Goal: Information Seeking & Learning: Understand process/instructions

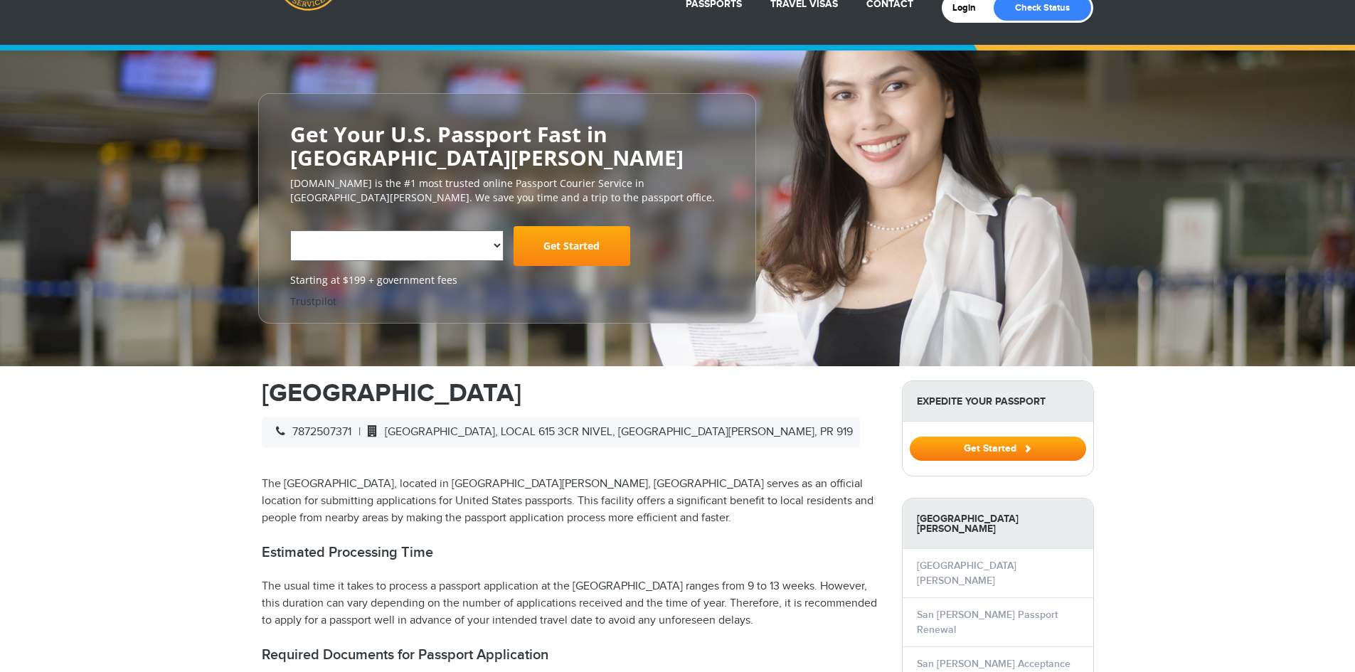
select select "**********"
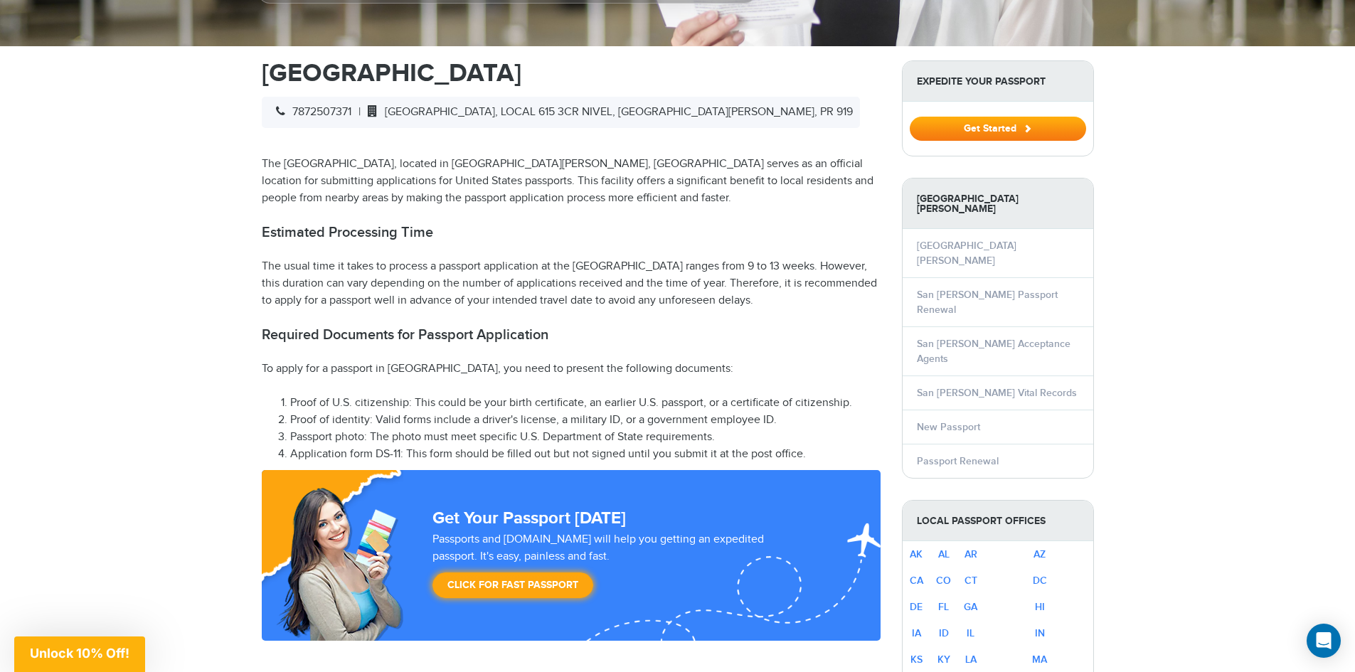
scroll to position [427, 0]
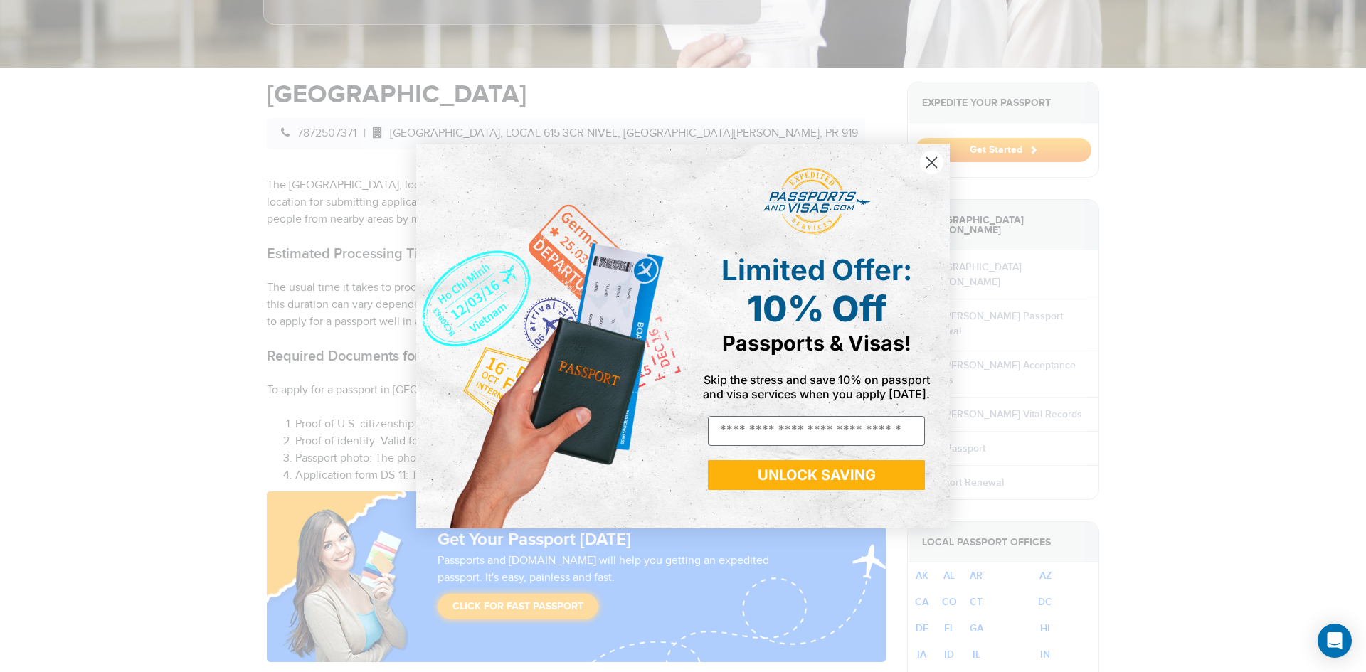
click at [932, 167] on circle "Close dialog" at bounding box center [931, 161] width 23 height 23
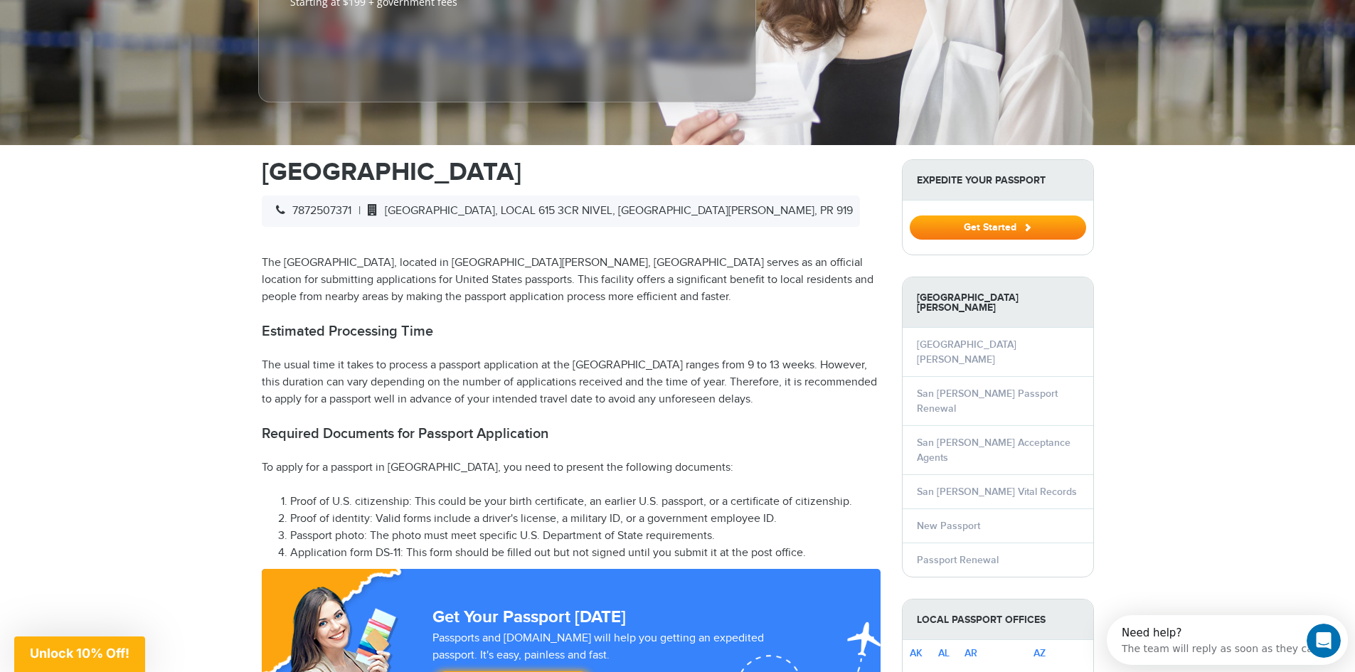
scroll to position [356, 0]
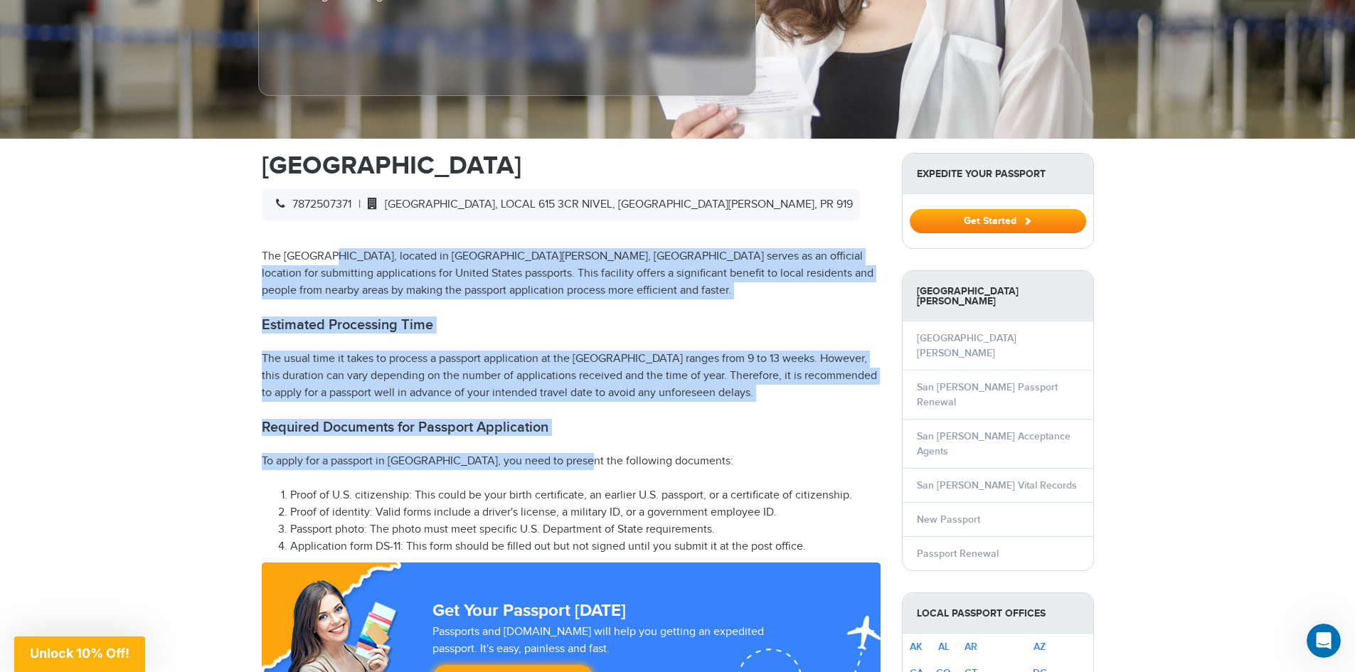
drag, startPoint x: 376, startPoint y: 232, endPoint x: 610, endPoint y: 439, distance: 312.4
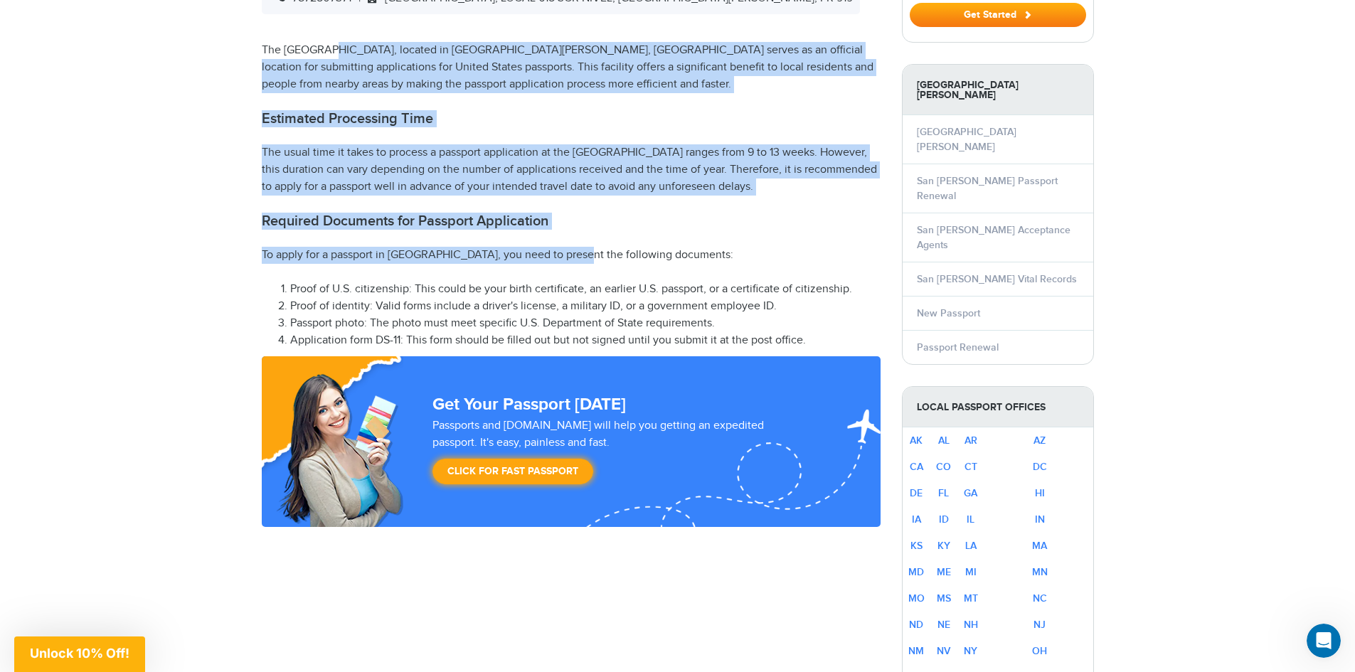
scroll to position [569, 0]
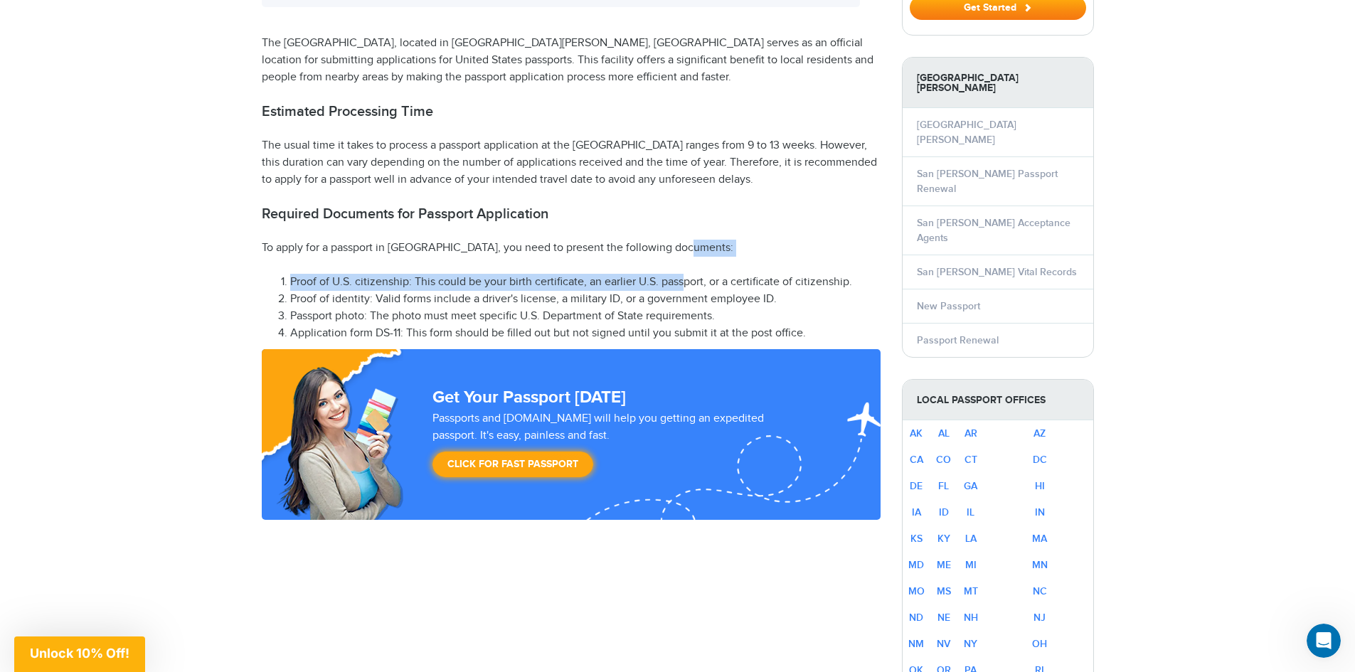
drag, startPoint x: 686, startPoint y: 256, endPoint x: 671, endPoint y: 257, distance: 15.0
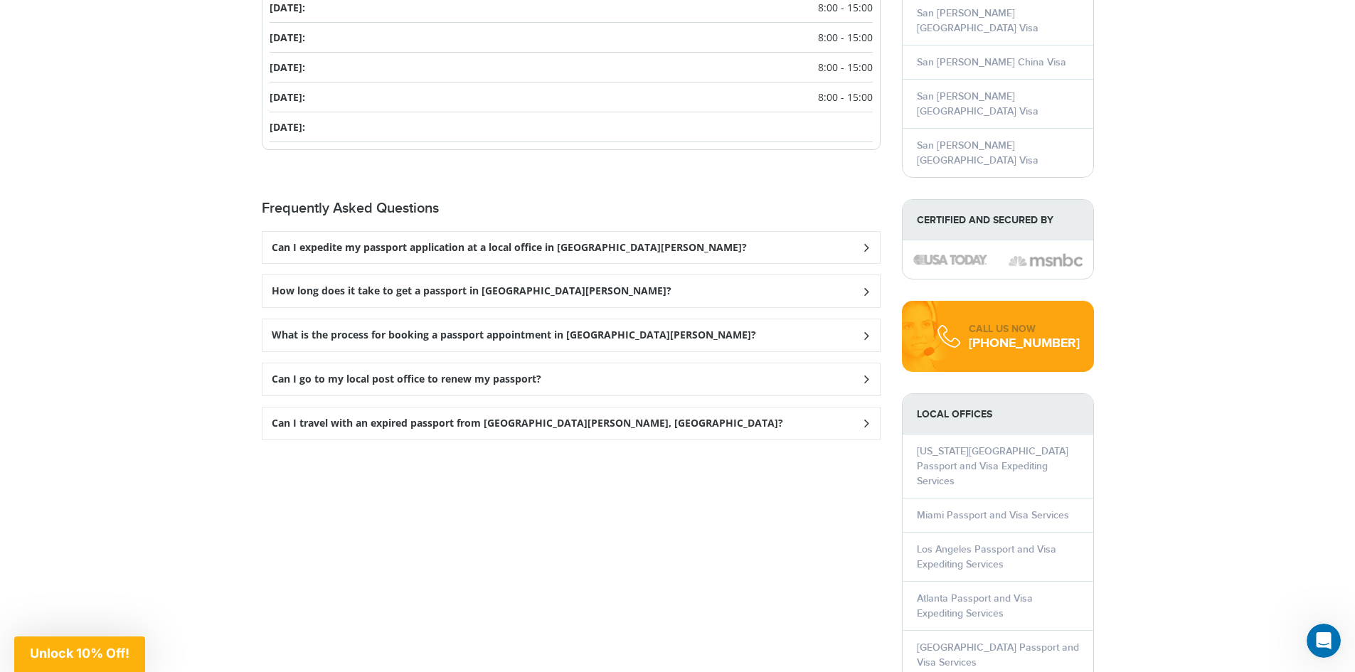
scroll to position [1636, 0]
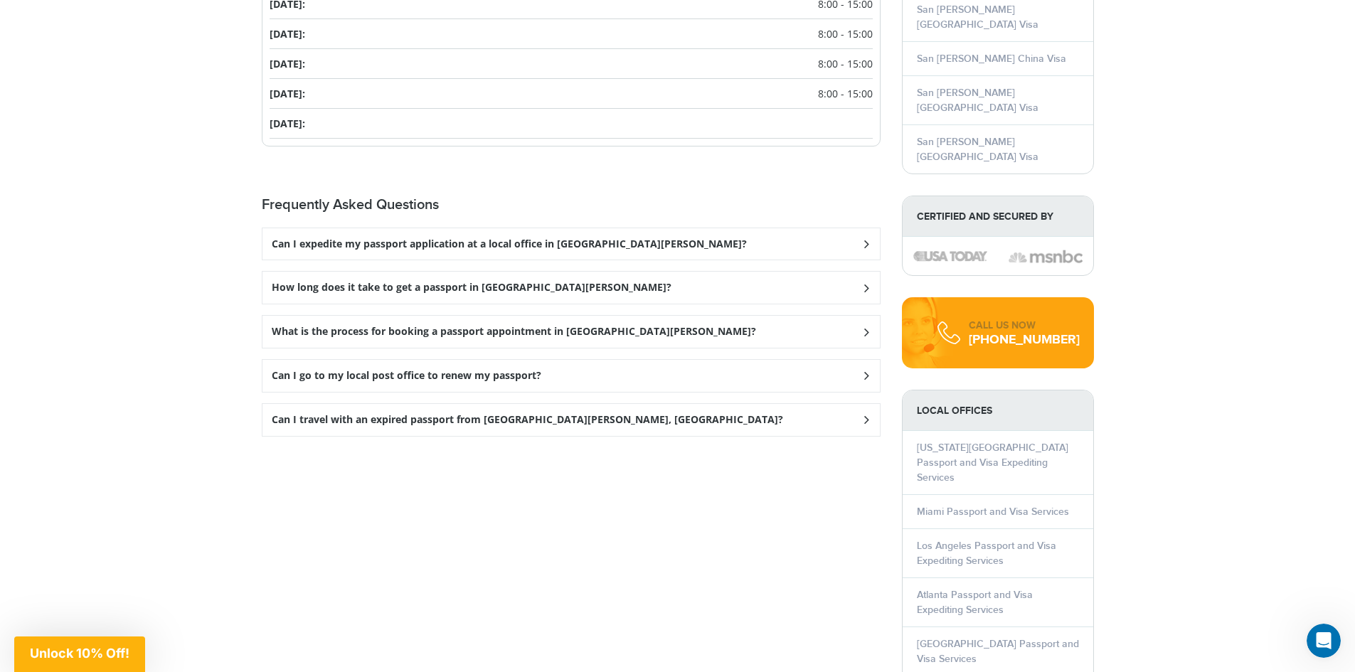
click at [494, 241] on h3 "Can I expedite my passport application at a local office in [GEOGRAPHIC_DATA][P…" at bounding box center [509, 244] width 475 height 12
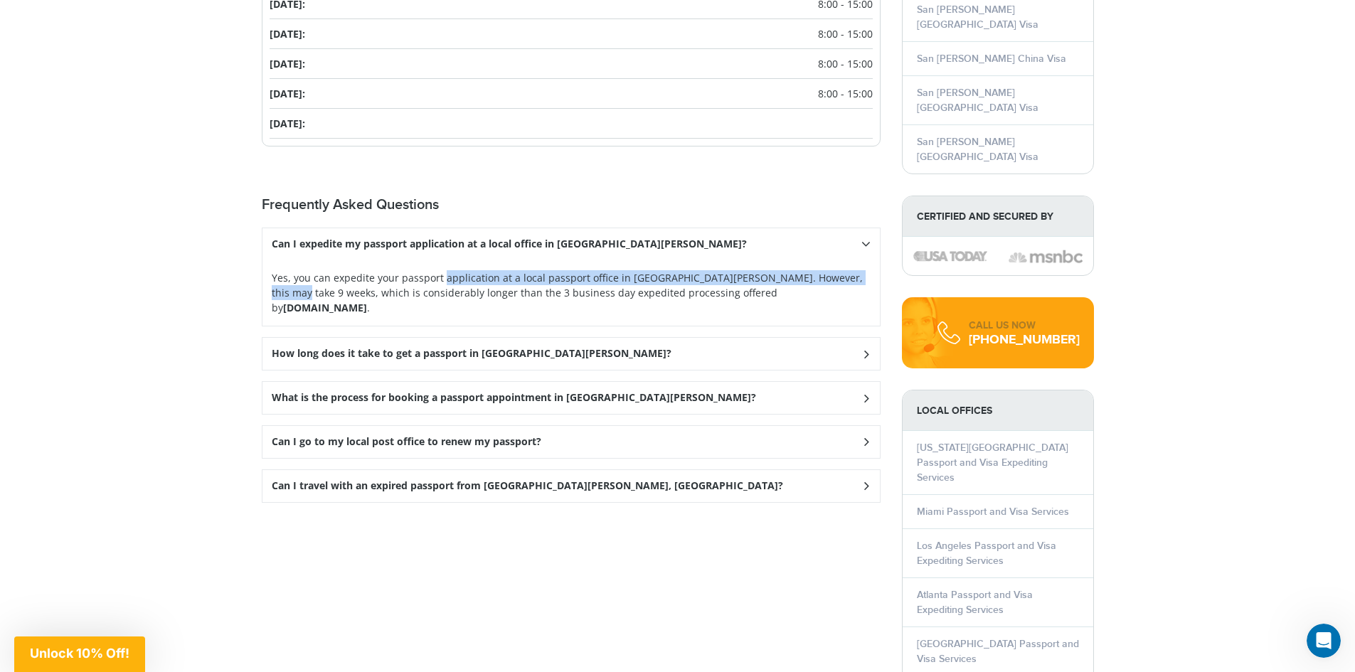
drag, startPoint x: 398, startPoint y: 275, endPoint x: 799, endPoint y: 272, distance: 401.9
click at [799, 272] on p "Yes, you can expedite your passport application at a local passport office in […" at bounding box center [571, 292] width 599 height 45
click at [282, 294] on div "Yes, you can expedite your passport application at a local passport office in […" at bounding box center [570, 293] width 617 height 66
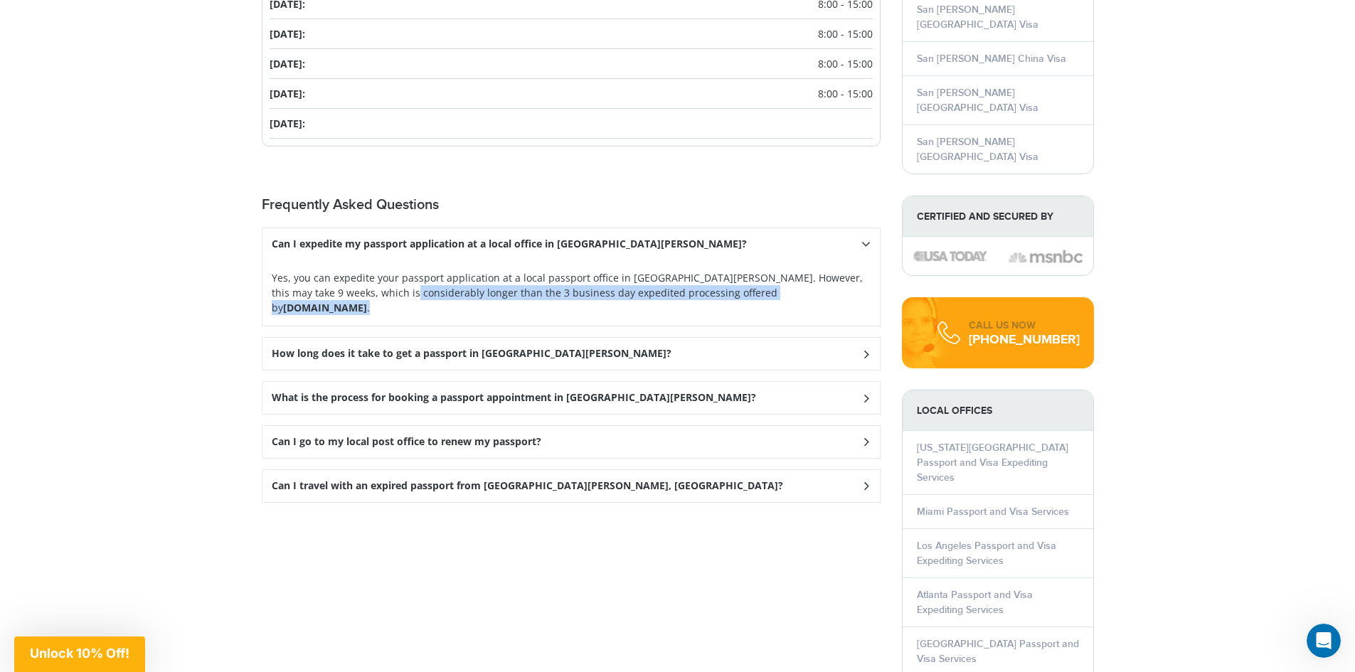
drag, startPoint x: 319, startPoint y: 285, endPoint x: 821, endPoint y: 295, distance: 502.2
click at [821, 295] on div "Yes, you can expedite your passport application at a local passport office in […" at bounding box center [570, 293] width 617 height 66
click at [562, 341] on div "How long does it take to get a passport in [GEOGRAPHIC_DATA][PERSON_NAME]?" at bounding box center [570, 354] width 617 height 32
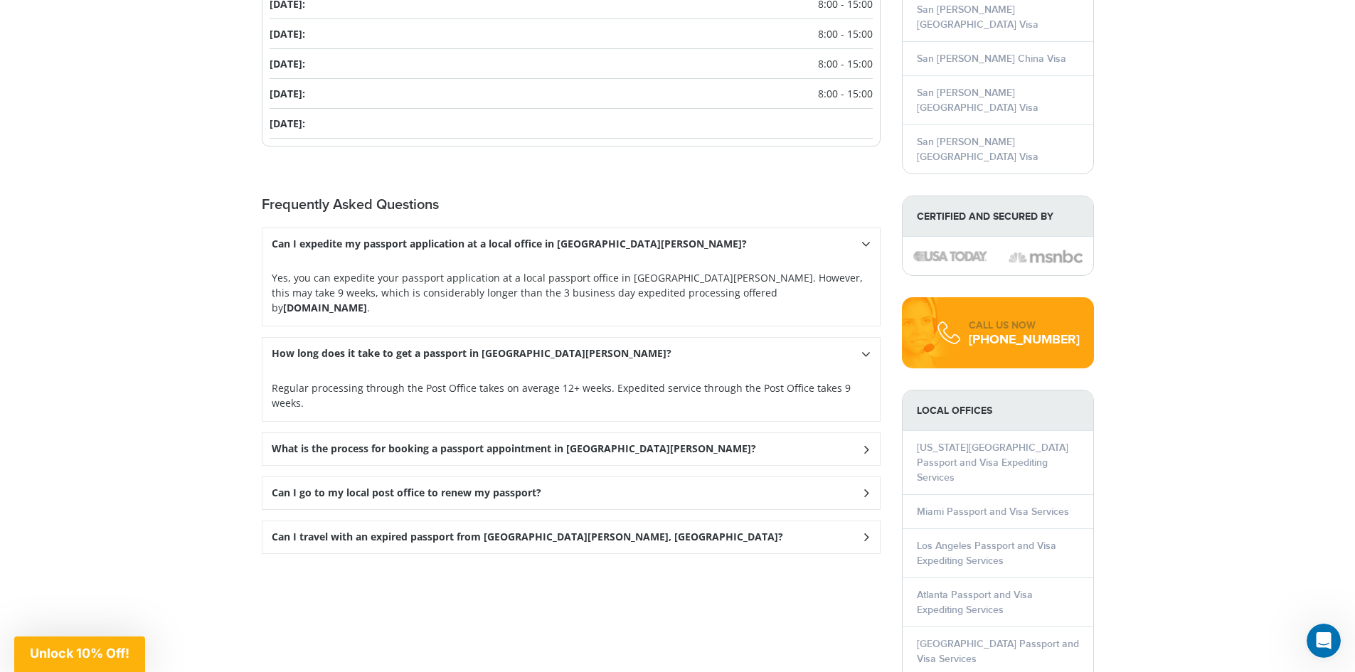
click at [619, 433] on div "What is the process for booking a passport appointment in [GEOGRAPHIC_DATA][PER…" at bounding box center [570, 449] width 617 height 32
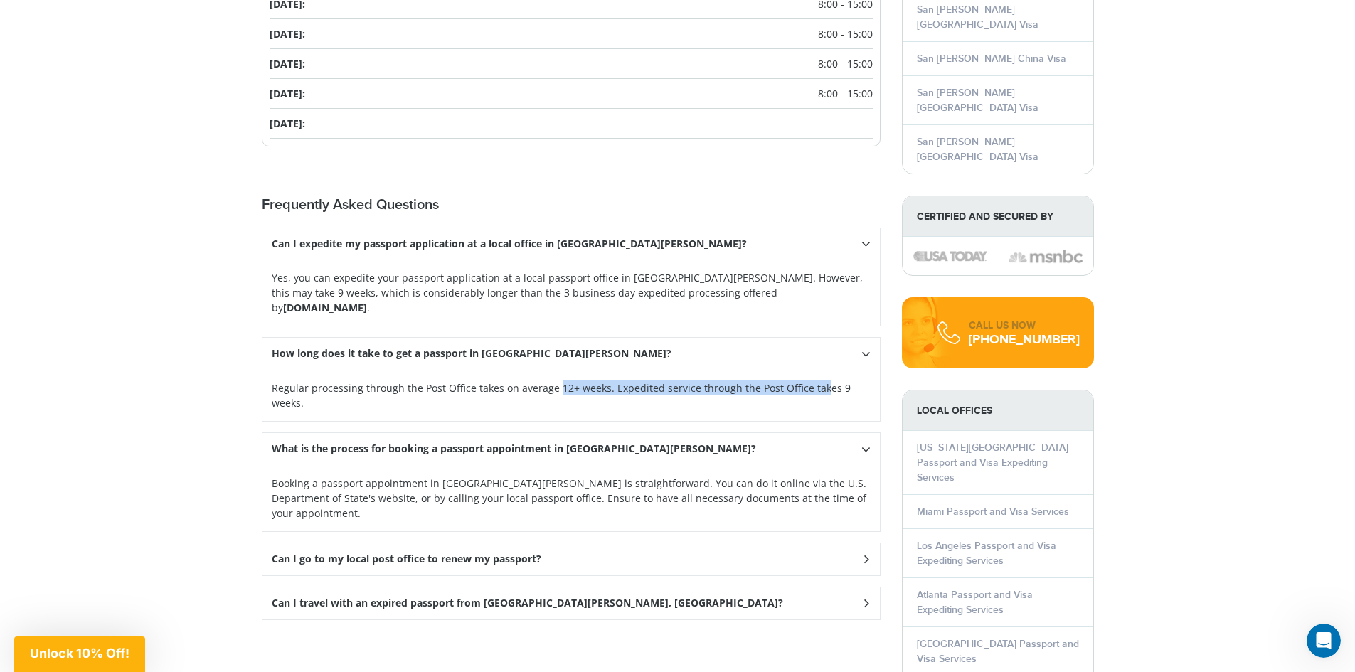
drag, startPoint x: 553, startPoint y: 366, endPoint x: 818, endPoint y: 354, distance: 265.5
click at [818, 370] on div "Regular processing through the Post Office takes on average 12+ weeks. Expedite…" at bounding box center [570, 395] width 617 height 51
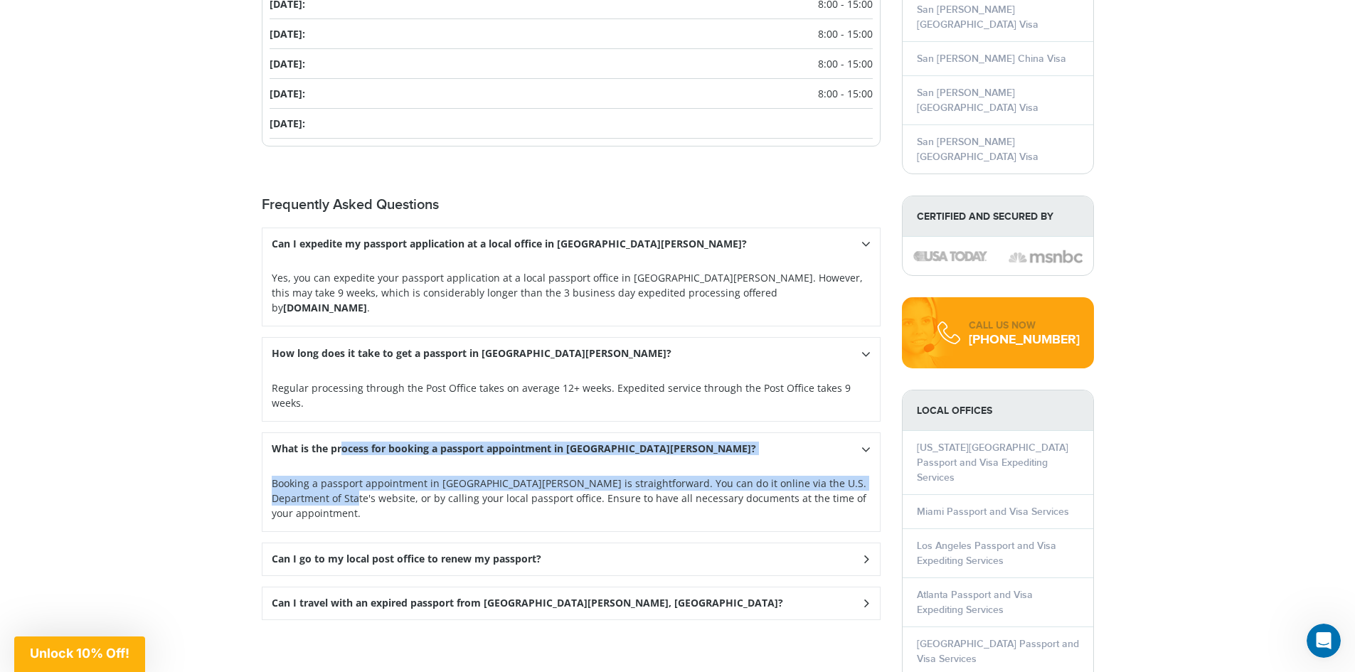
drag, startPoint x: 309, startPoint y: 455, endPoint x: 351, endPoint y: 424, distance: 52.9
click at [343, 432] on div "What is the process for booking a passport appointment in [GEOGRAPHIC_DATA][PER…" at bounding box center [571, 482] width 619 height 100
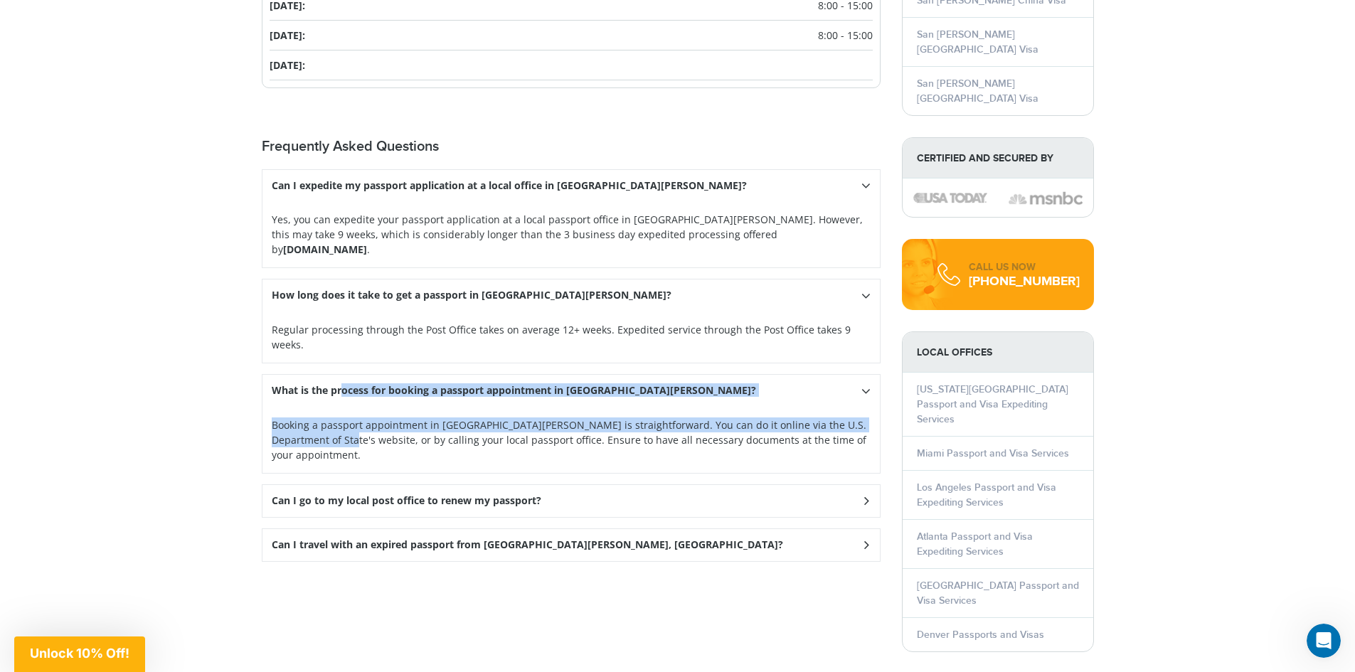
scroll to position [1778, 0]
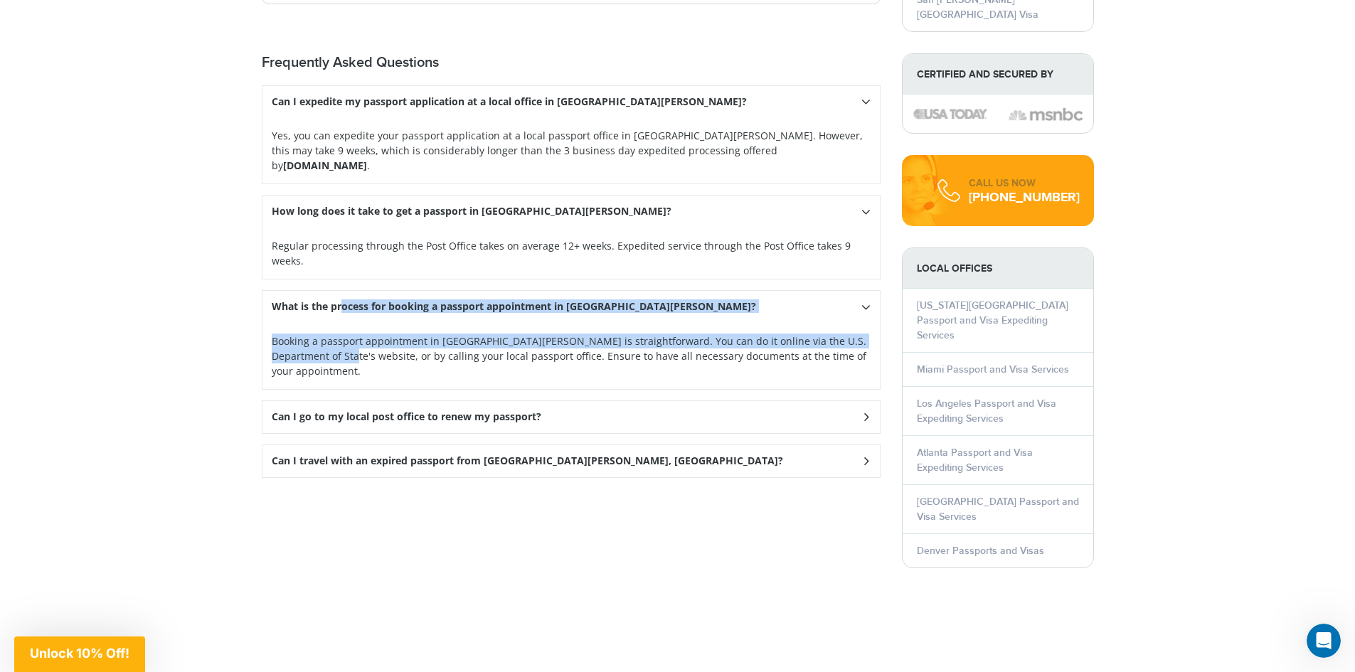
click at [644, 334] on p "Booking a passport appointment in [GEOGRAPHIC_DATA][PERSON_NAME] is straightfor…" at bounding box center [571, 356] width 599 height 45
click at [688, 334] on p "Booking a passport appointment in [GEOGRAPHIC_DATA][PERSON_NAME] is straightfor…" at bounding box center [571, 356] width 599 height 45
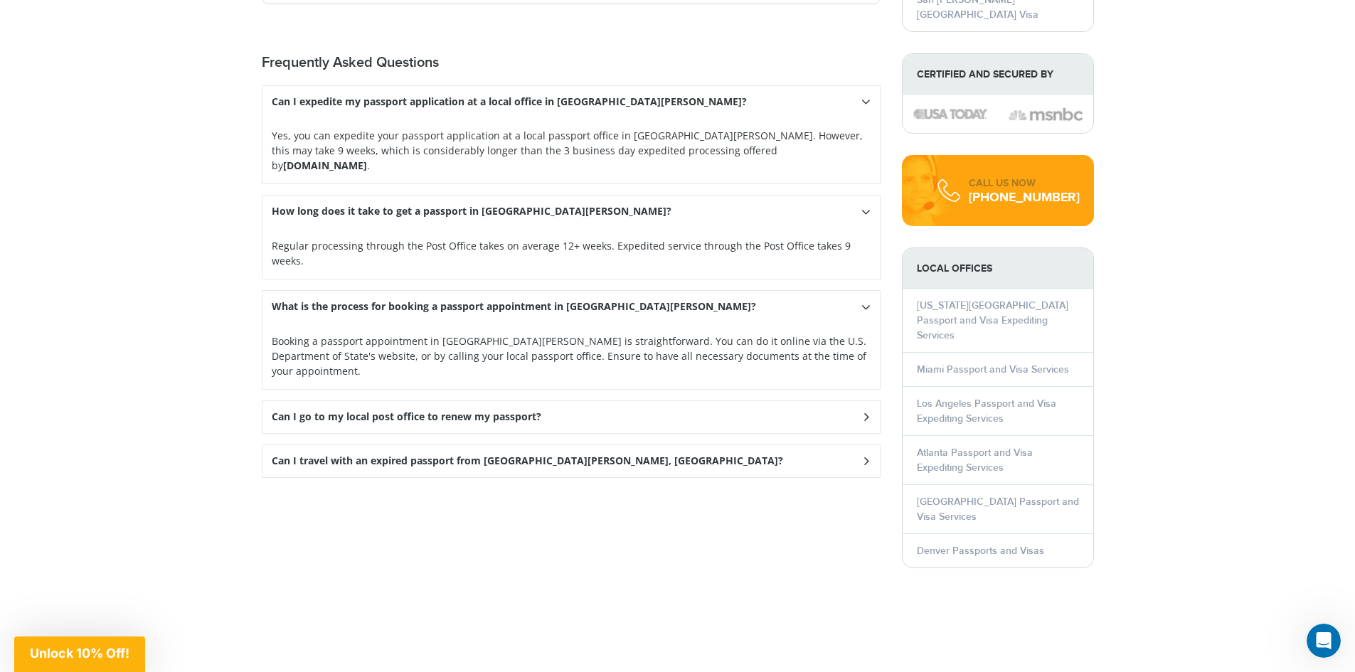
click at [398, 411] on h3 "Can I go to my local post office to renew my passport?" at bounding box center [407, 417] width 270 height 12
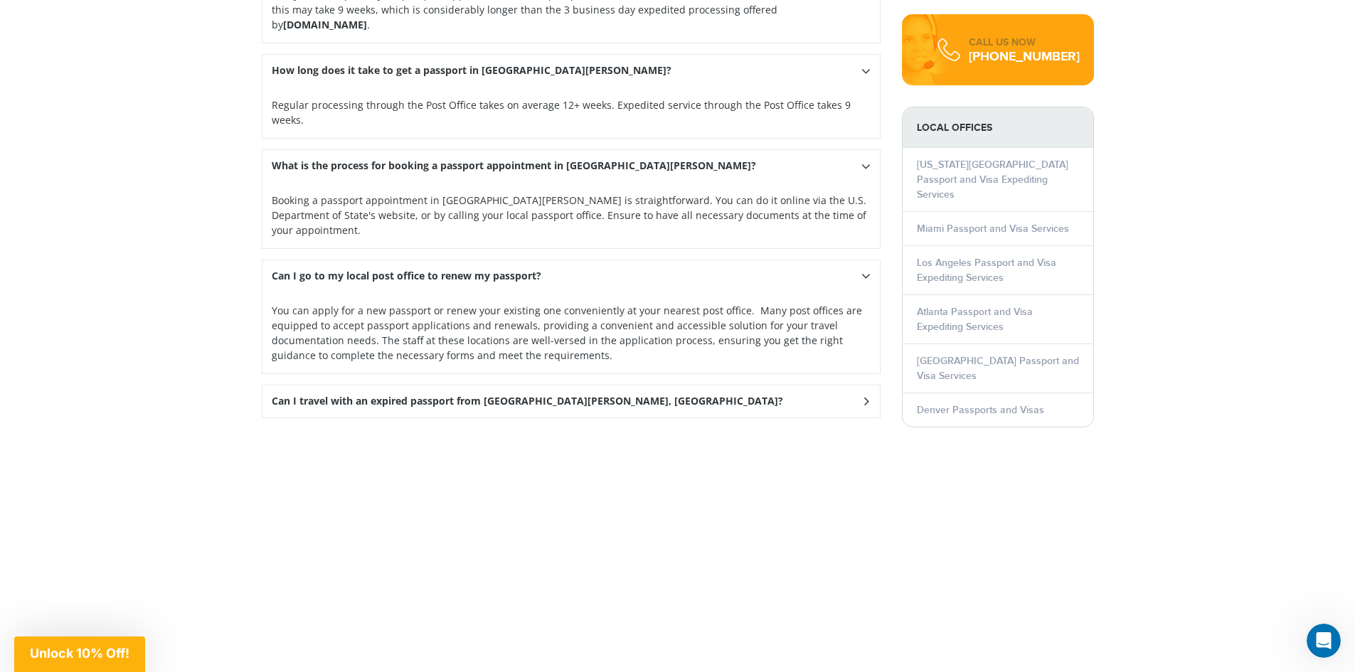
scroll to position [1920, 0]
click at [467, 394] on h3 "Can I travel with an expired passport from [GEOGRAPHIC_DATA][PERSON_NAME], [GEO…" at bounding box center [527, 400] width 511 height 12
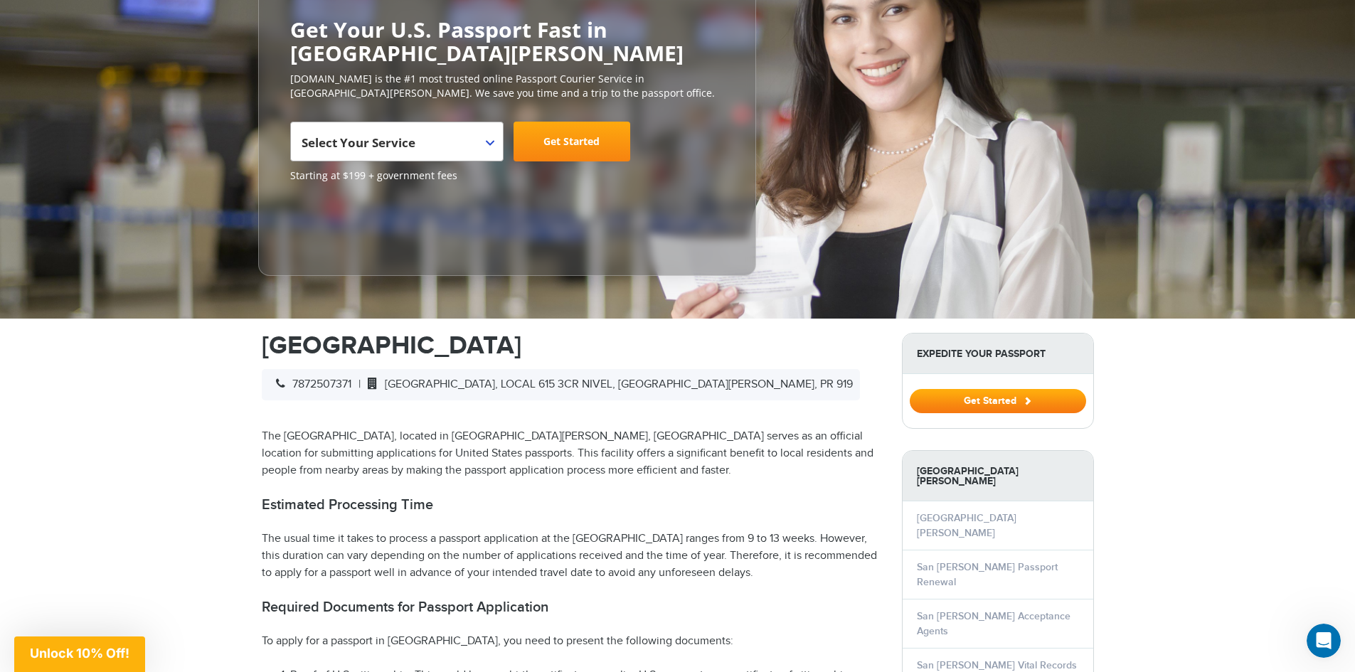
scroll to position [71, 0]
